Goal: Navigation & Orientation: Find specific page/section

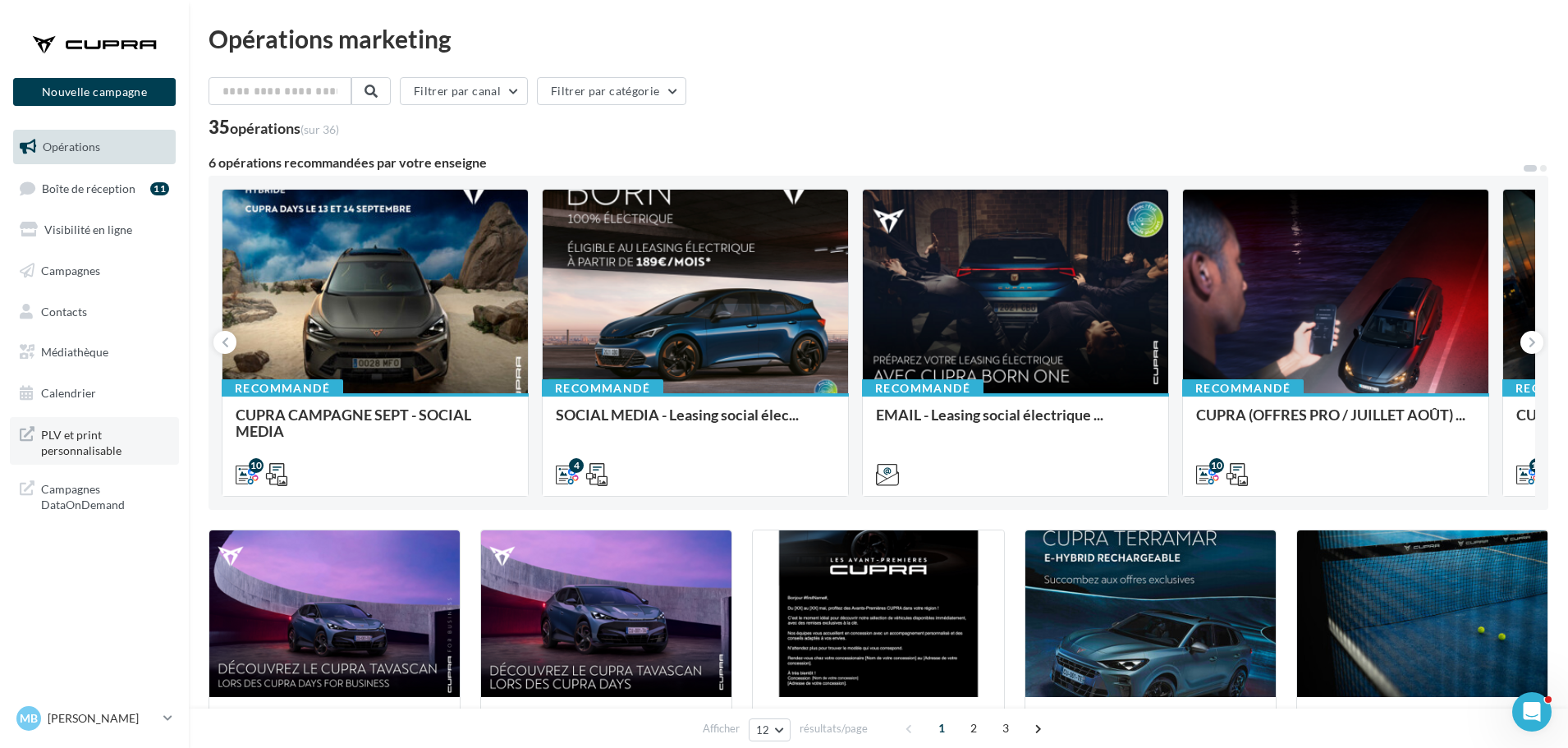
click at [102, 447] on span "PLV et print personnalisable" at bounding box center [105, 440] width 128 height 35
click at [89, 352] on span "Médiathèque" at bounding box center [74, 352] width 67 height 14
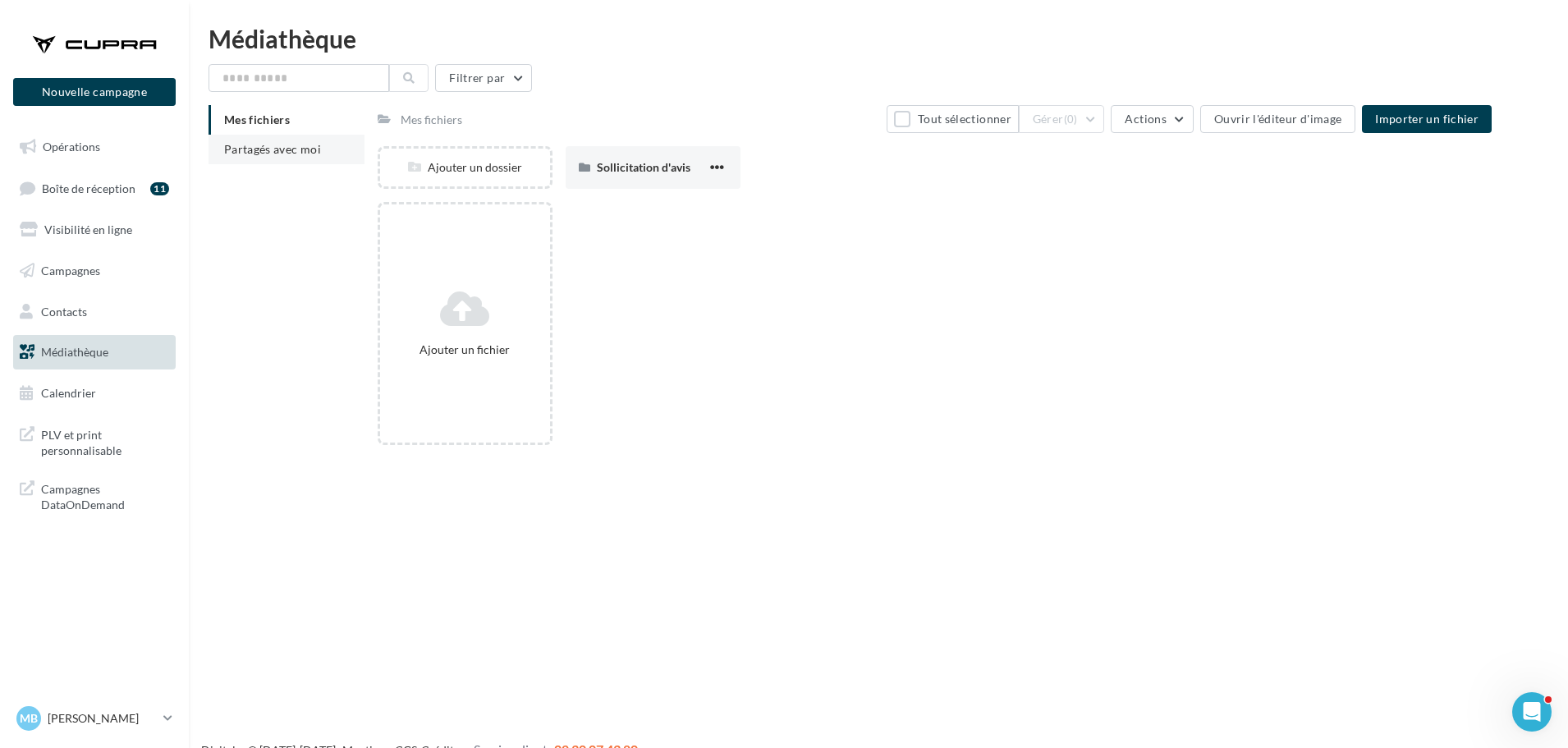
click at [268, 148] on span "Partagés avec moi" at bounding box center [272, 149] width 97 height 14
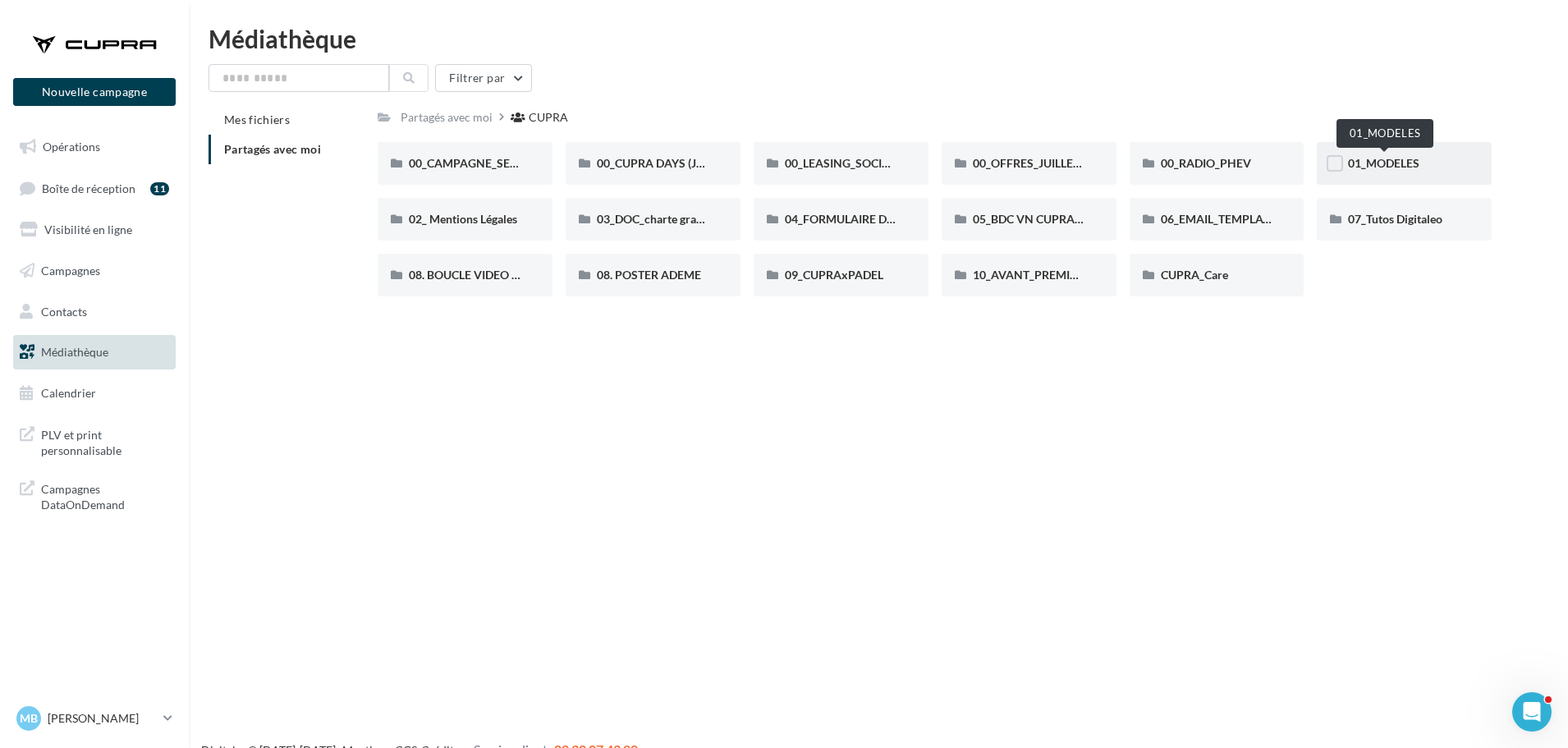
click at [1366, 159] on span "01_MODELES" at bounding box center [1384, 163] width 72 height 14
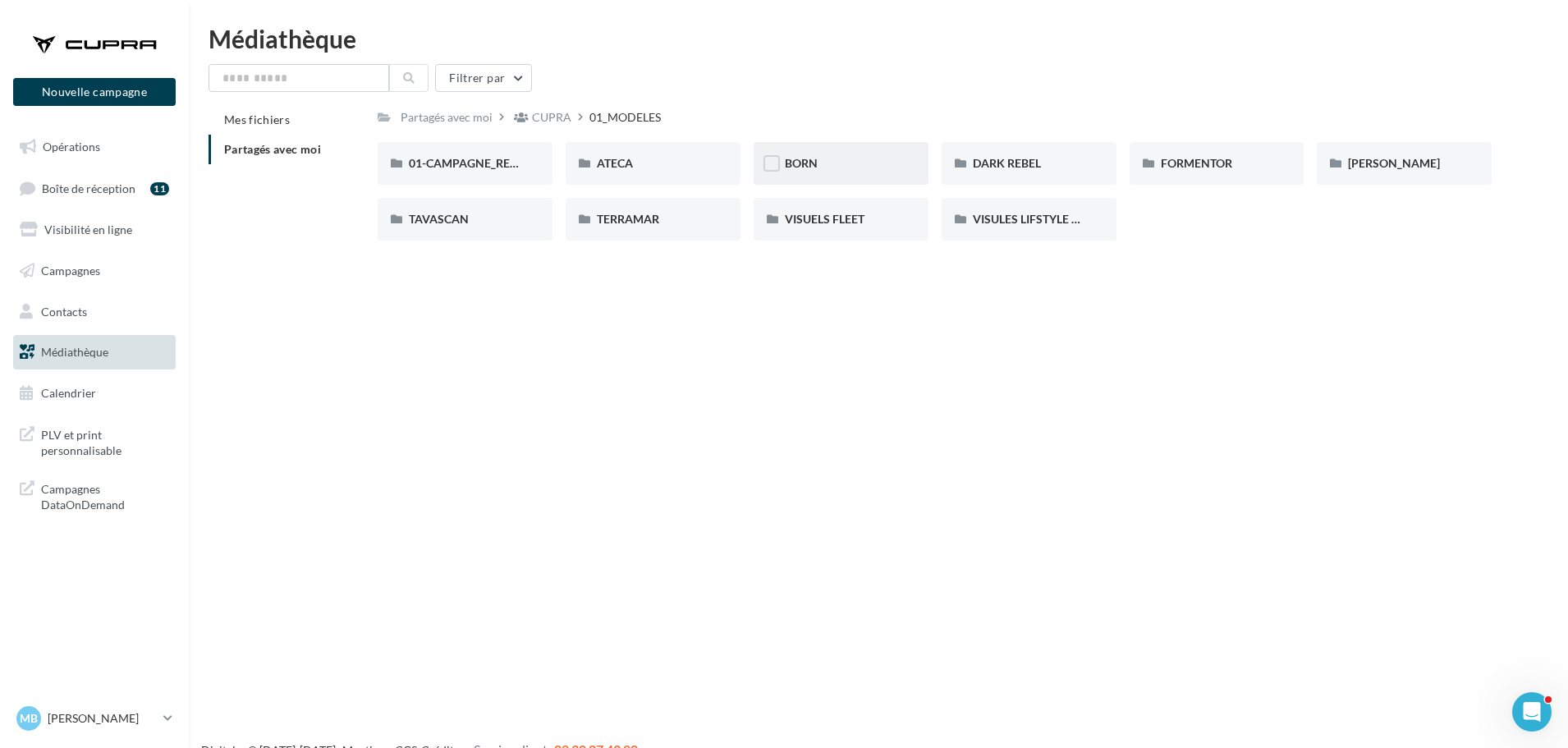
click at [837, 148] on div "BORN" at bounding box center [840, 164] width 175 height 43
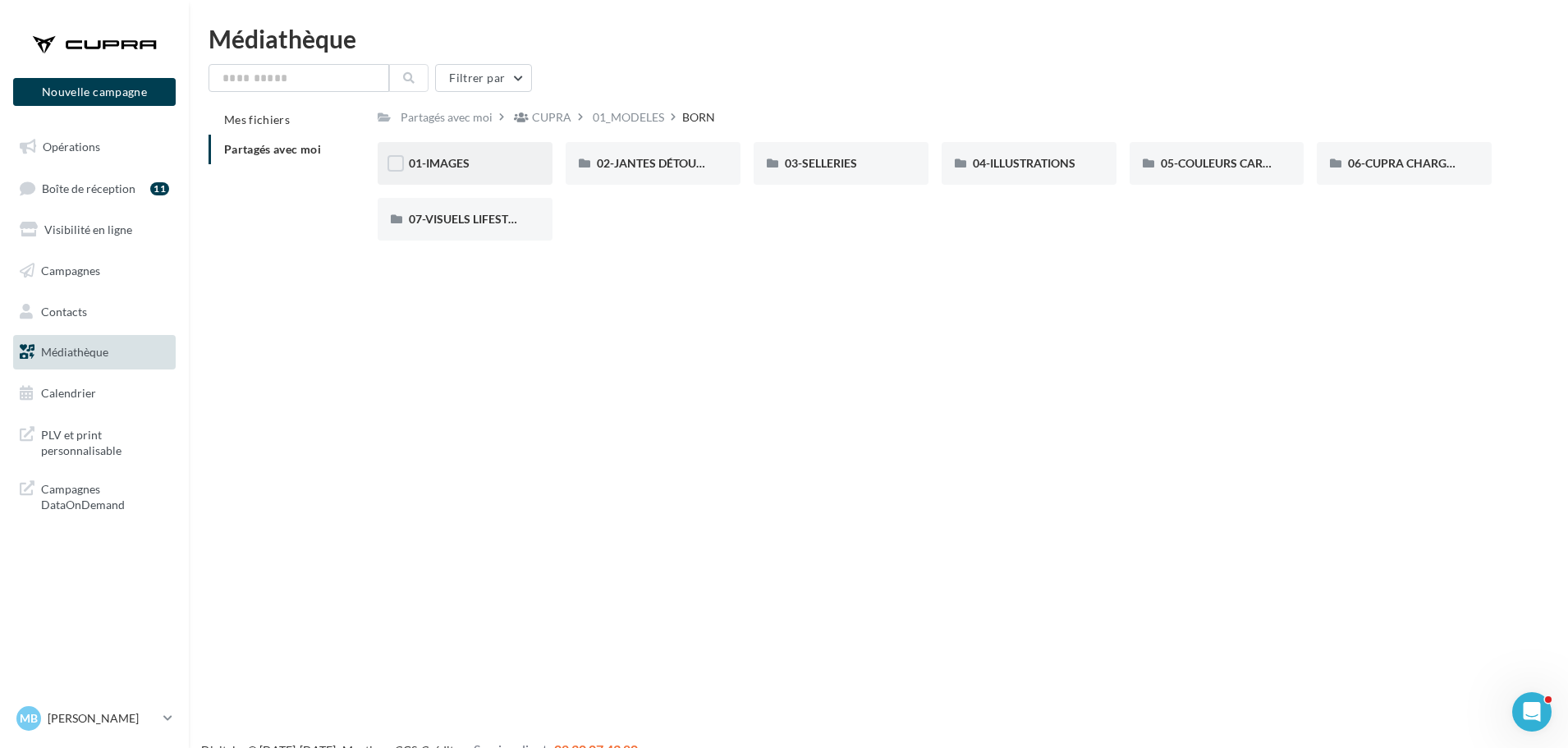
click at [490, 149] on div "01-IMAGES" at bounding box center [464, 164] width 175 height 43
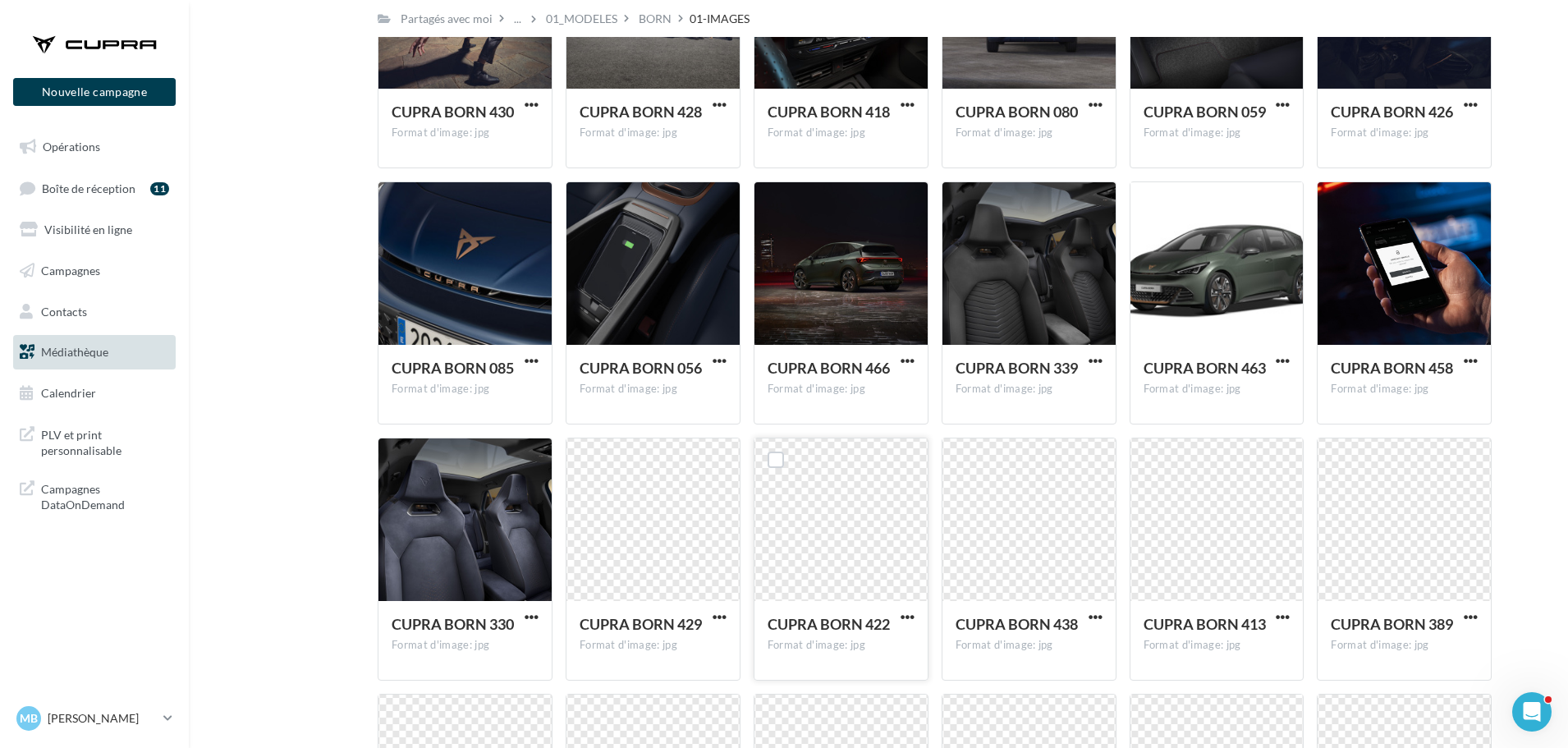
scroll to position [3006, 0]
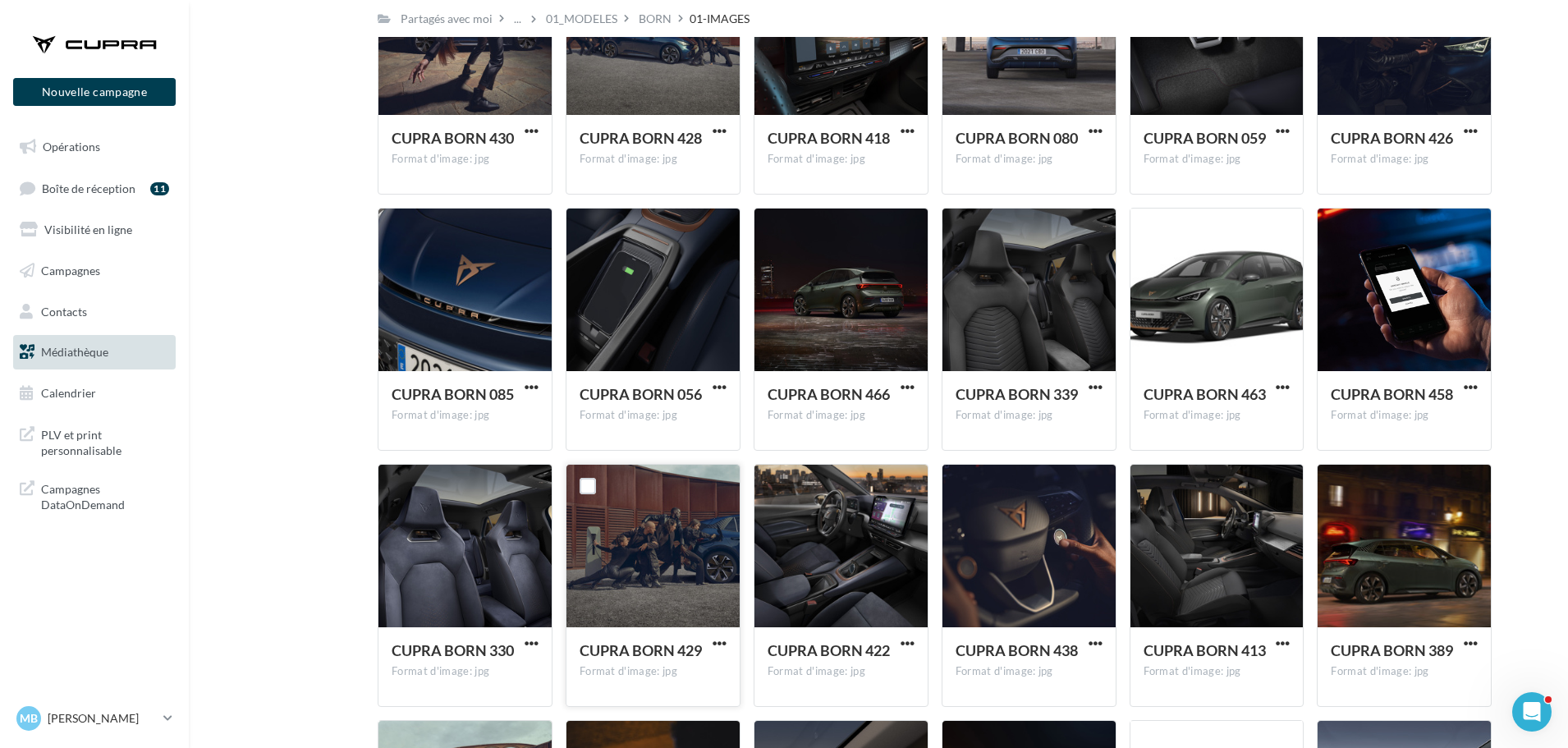
click at [689, 561] on div at bounding box center [653, 546] width 174 height 164
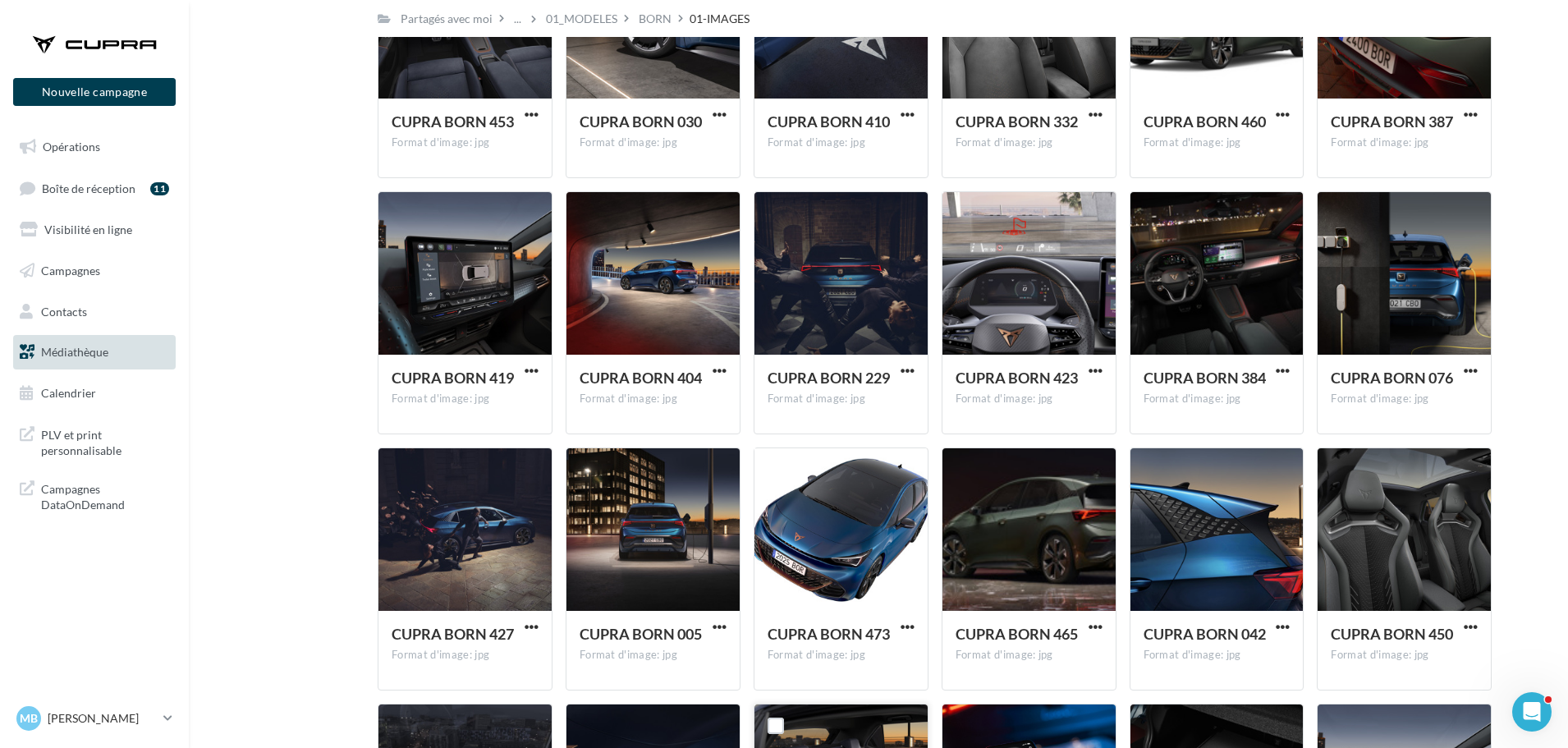
scroll to position [0, 0]
